Goal: Information Seeking & Learning: Learn about a topic

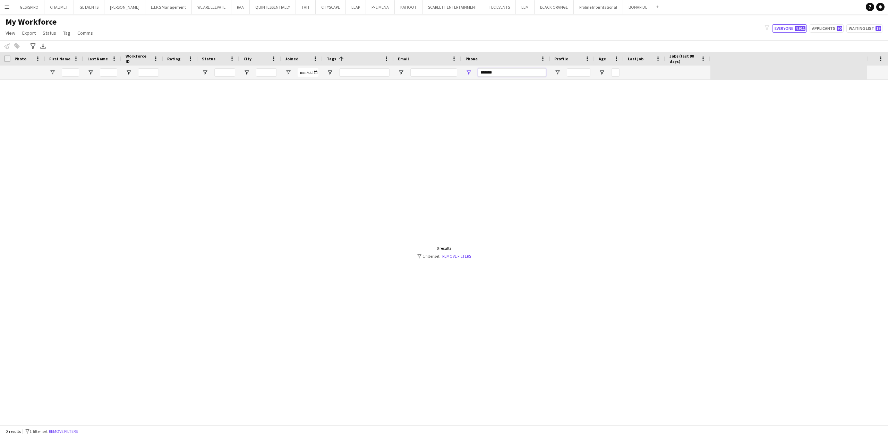
drag, startPoint x: 501, startPoint y: 74, endPoint x: 437, endPoint y: 69, distance: 63.7
click at [443, 74] on div at bounding box center [355, 73] width 710 height 14
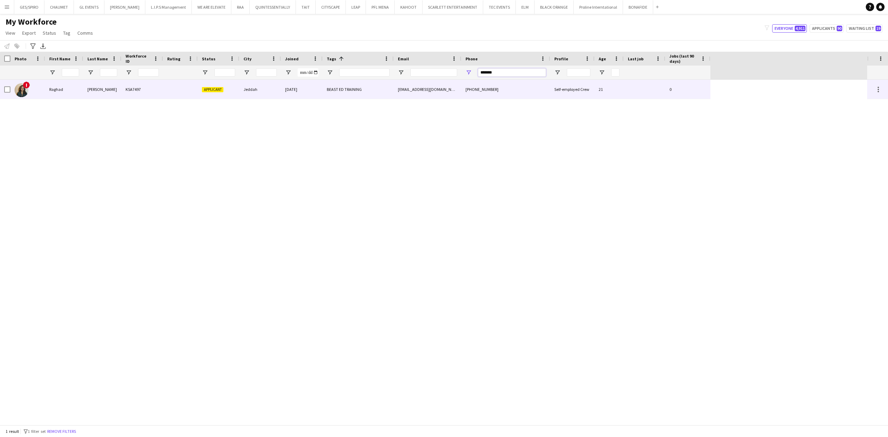
type input "*******"
click at [253, 92] on div "Jeddah" at bounding box center [260, 89] width 42 height 19
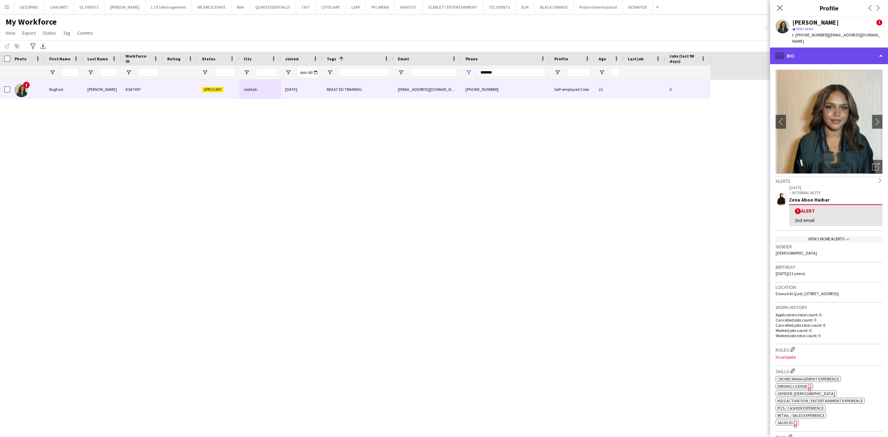
click at [833, 52] on div "profile Bio" at bounding box center [829, 56] width 118 height 17
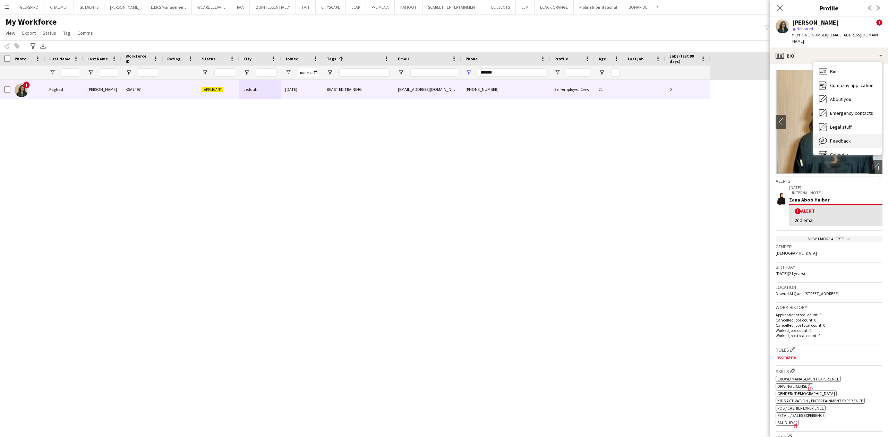
click at [851, 140] on div "Feedback Feedback" at bounding box center [847, 141] width 69 height 14
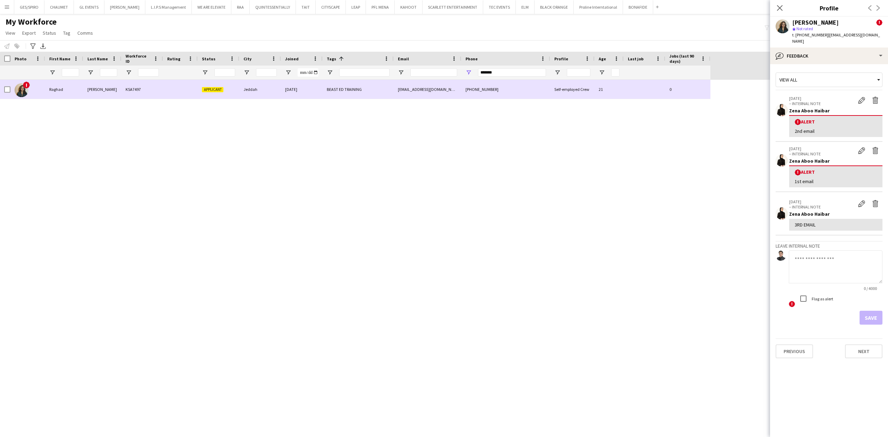
click at [125, 90] on div "KSA7497" at bounding box center [142, 89] width 42 height 19
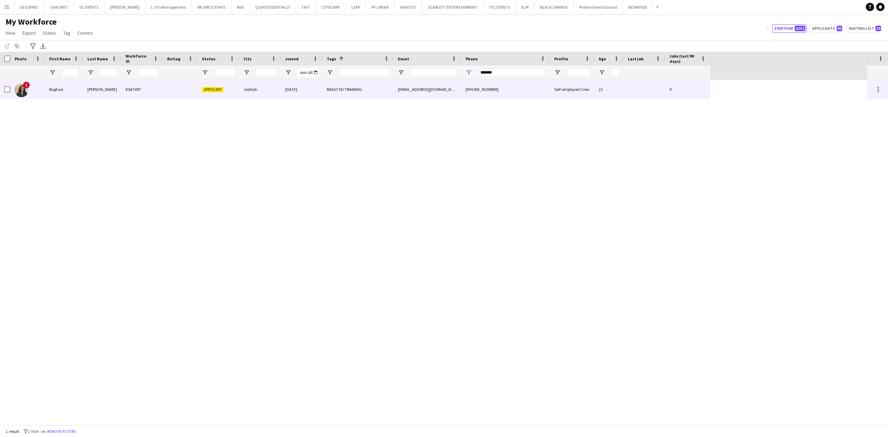
click at [123, 93] on div "KSA7497" at bounding box center [142, 89] width 42 height 19
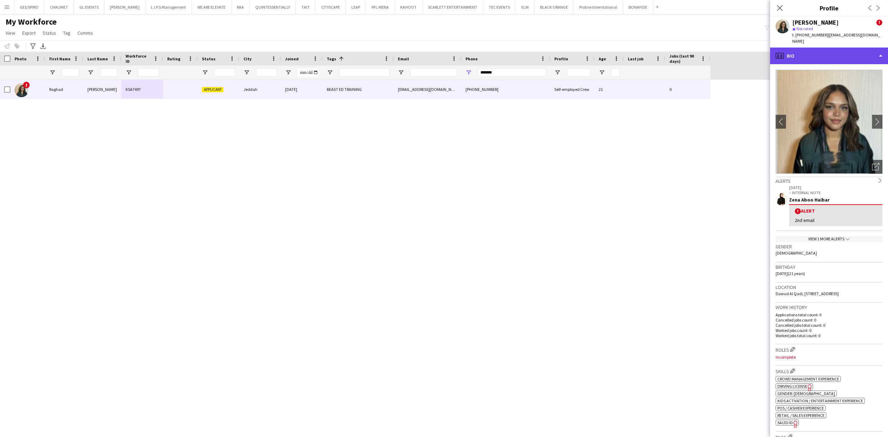
click at [825, 53] on div "profile Bio" at bounding box center [829, 56] width 118 height 17
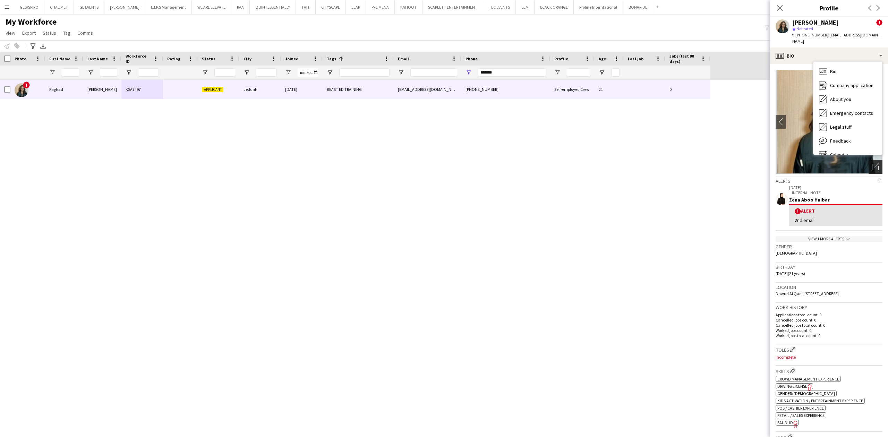
click at [872, 169] on icon at bounding box center [875, 167] width 7 height 7
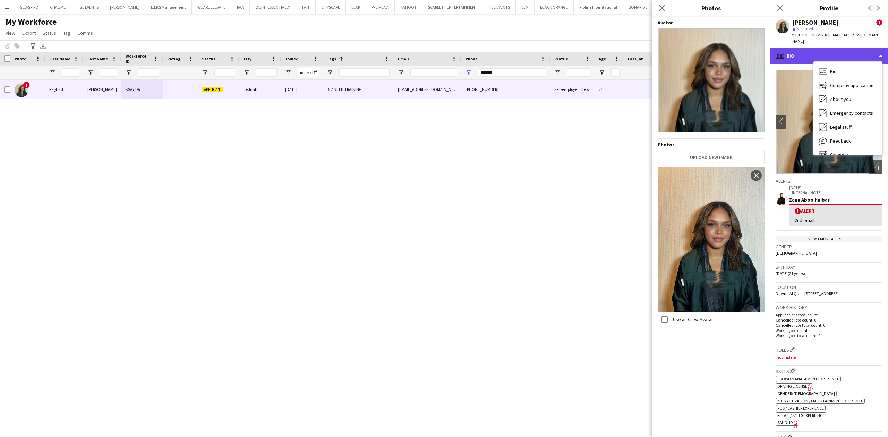
click at [883, 56] on div "profile Bio" at bounding box center [829, 56] width 118 height 17
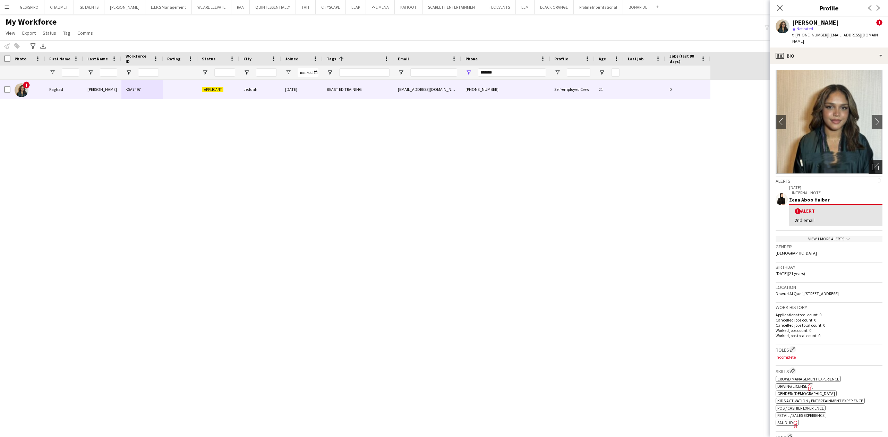
click at [872, 164] on icon "Open photos pop-in" at bounding box center [875, 166] width 7 height 7
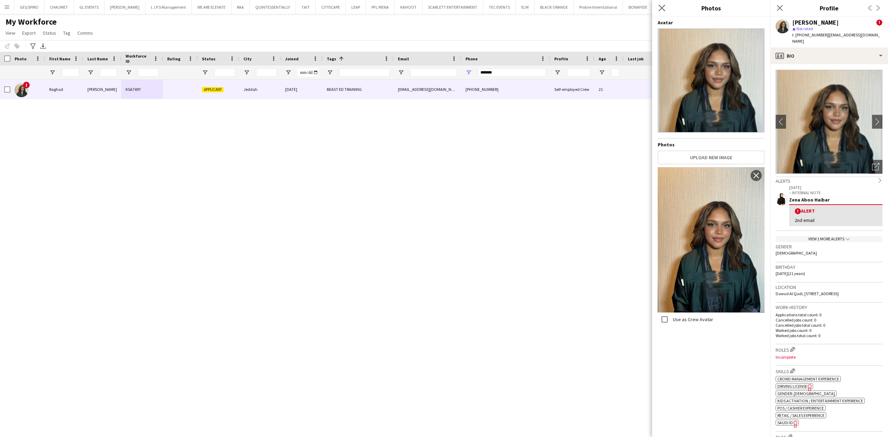
click at [661, 12] on app-icon "Close pop-in" at bounding box center [662, 8] width 10 height 10
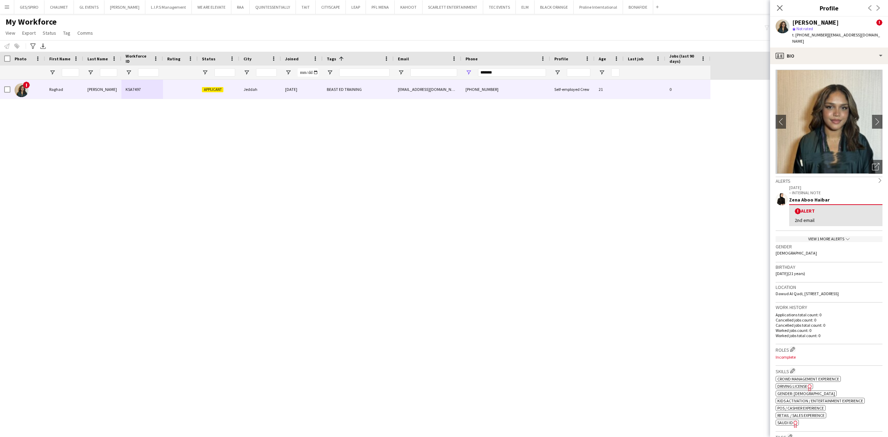
click at [670, 182] on div "! [PERSON_NAME] KSA7497 Applicant Jeddah [DATE] BEAST ED TRAINING [EMAIL_ADDRES…" at bounding box center [433, 252] width 867 height 345
click at [782, 9] on icon "Close pop-in" at bounding box center [779, 8] width 7 height 7
